Goal: Check status: Check status

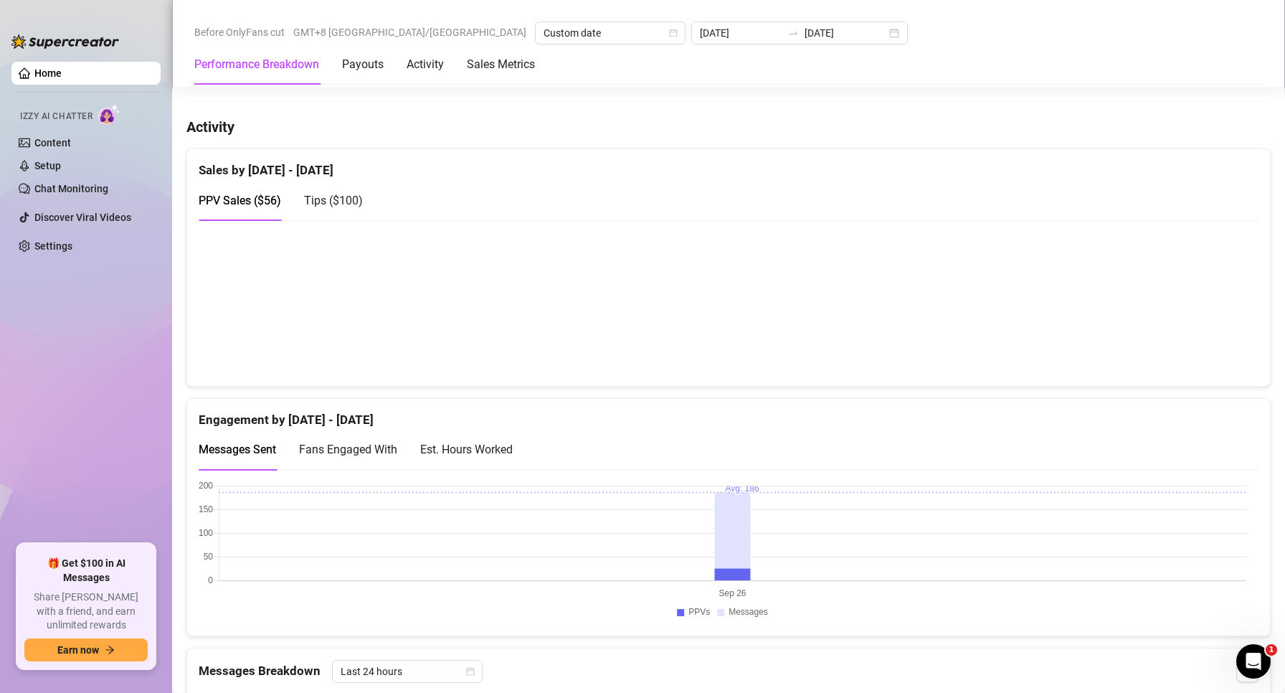
scroll to position [574, 0]
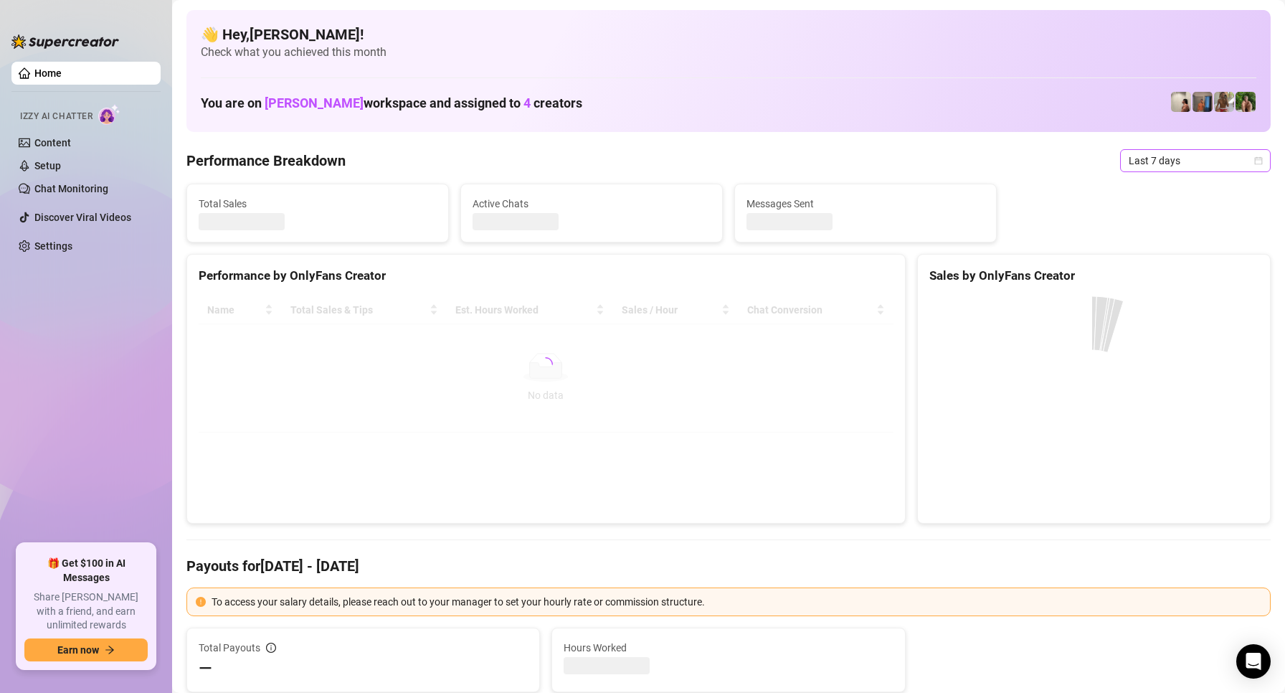
click at [1131, 156] on span "Last 7 days" at bounding box center [1194, 161] width 133 height 22
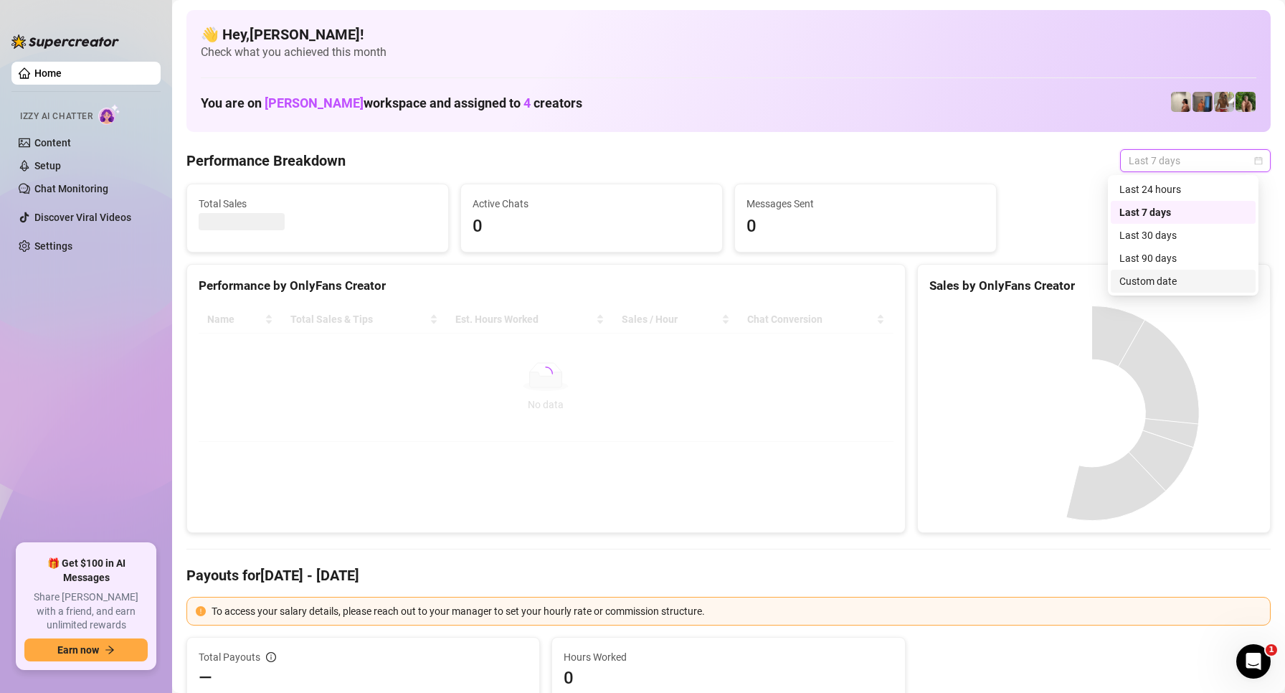
click at [1180, 281] on div "Custom date" at bounding box center [1183, 281] width 128 height 16
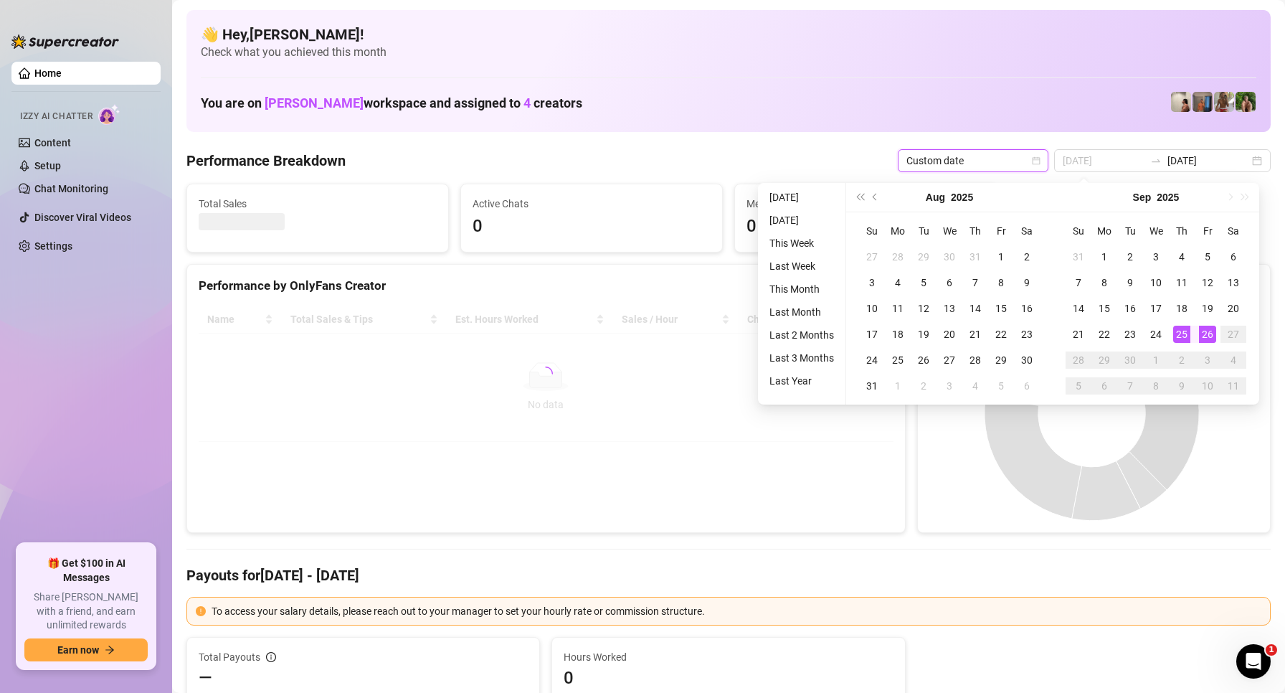
type input "[DATE]"
click at [1202, 334] on div "26" at bounding box center [1207, 333] width 17 height 17
drag, startPoint x: 1202, startPoint y: 334, endPoint x: 28, endPoint y: 295, distance: 1174.2
click at [1200, 334] on div "26" at bounding box center [1207, 333] width 17 height 17
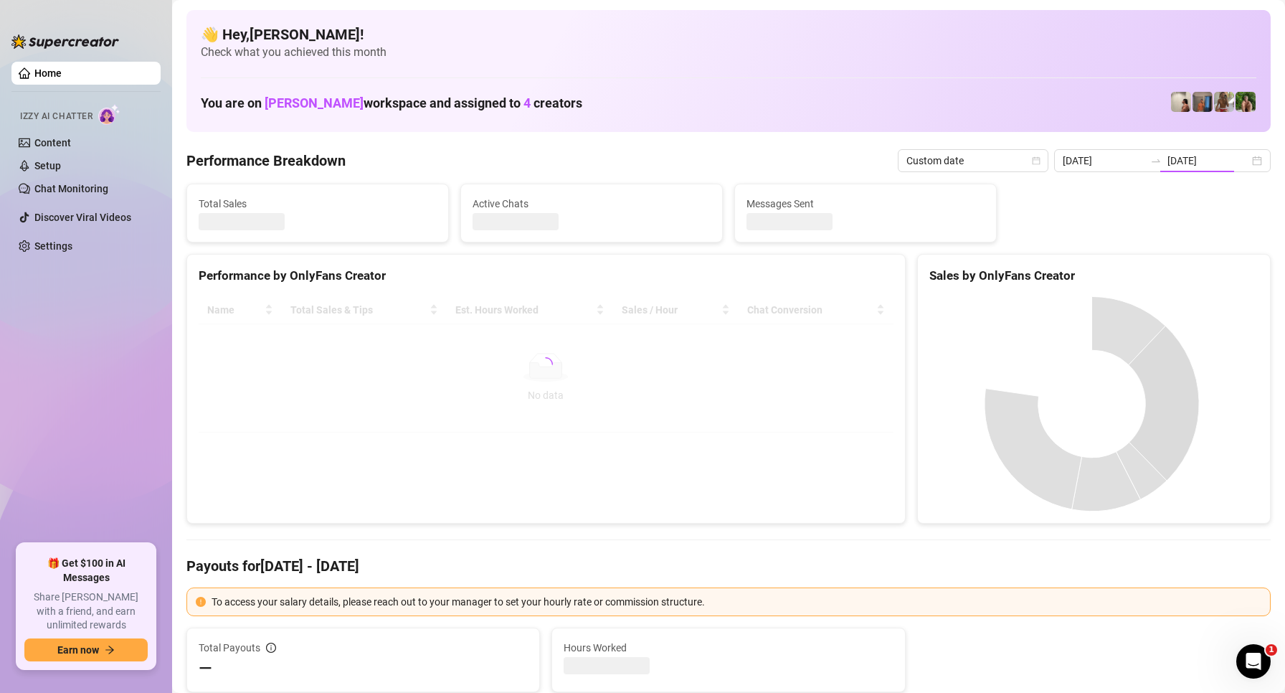
type input "[DATE]"
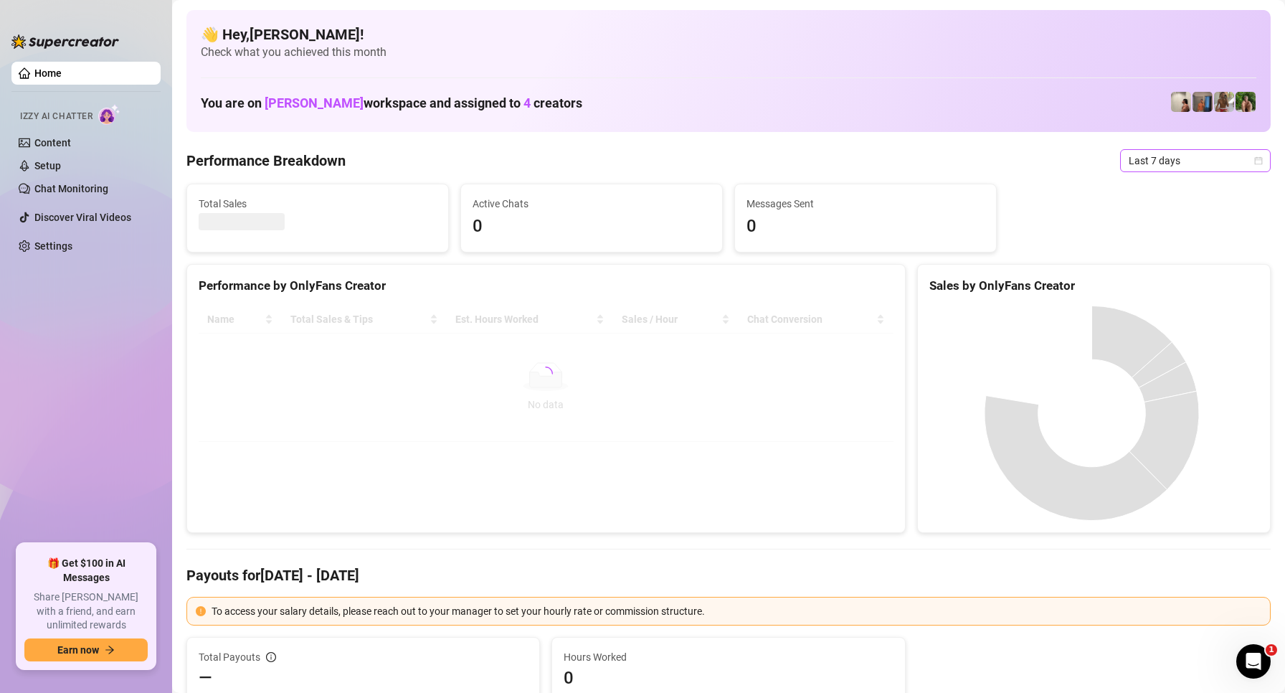
click at [1191, 161] on span "Last 7 days" at bounding box center [1194, 161] width 133 height 22
click at [1137, 278] on div "Custom date" at bounding box center [1183, 281] width 128 height 16
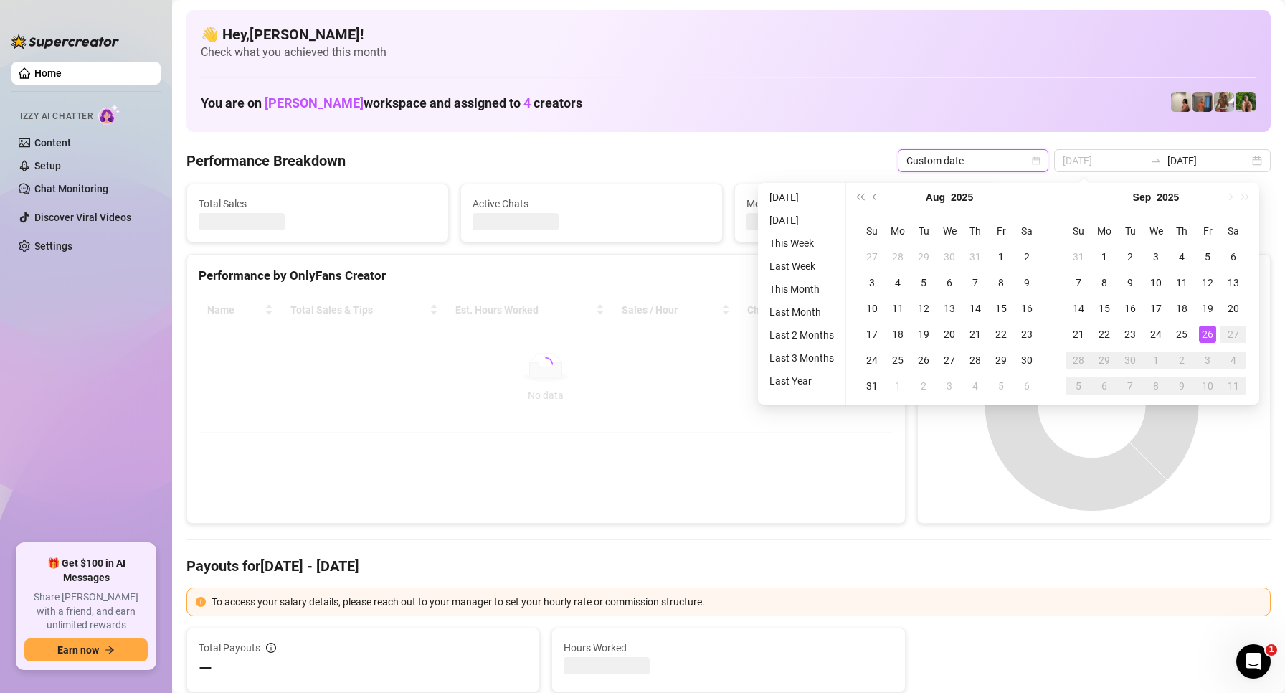
type input "[DATE]"
click at [1210, 341] on div "26" at bounding box center [1207, 333] width 17 height 17
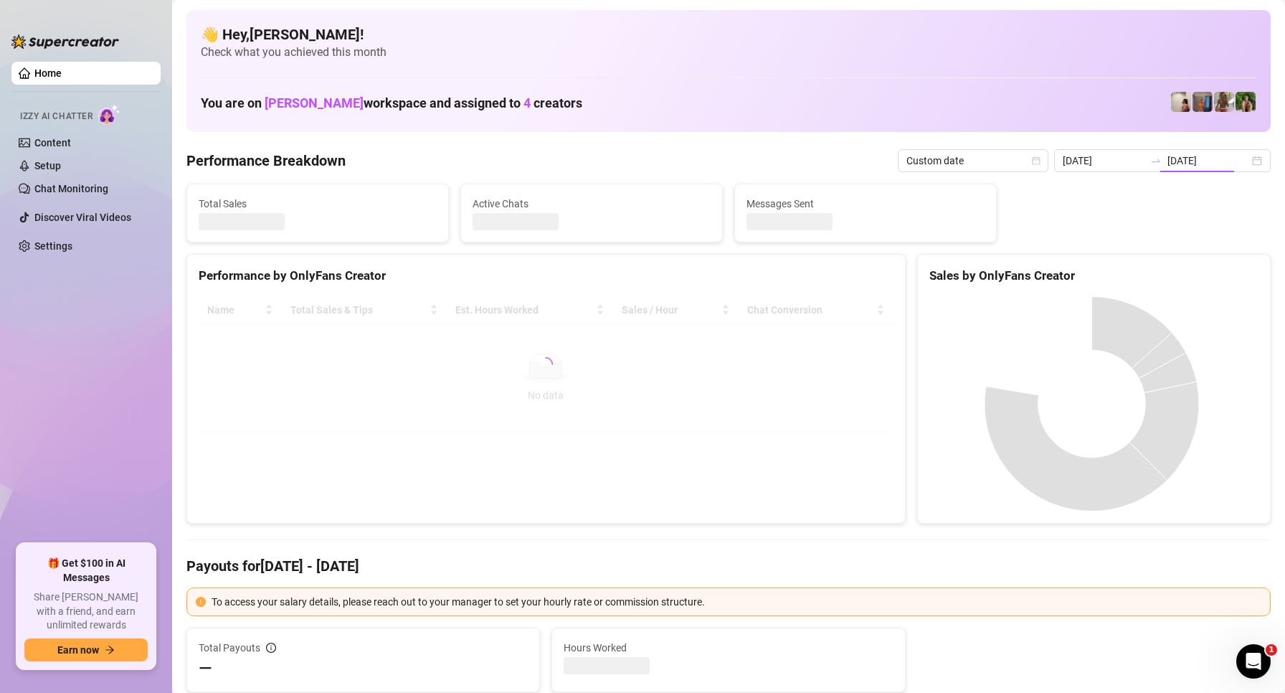
type input "[DATE]"
